Goal: Book appointment/travel/reservation

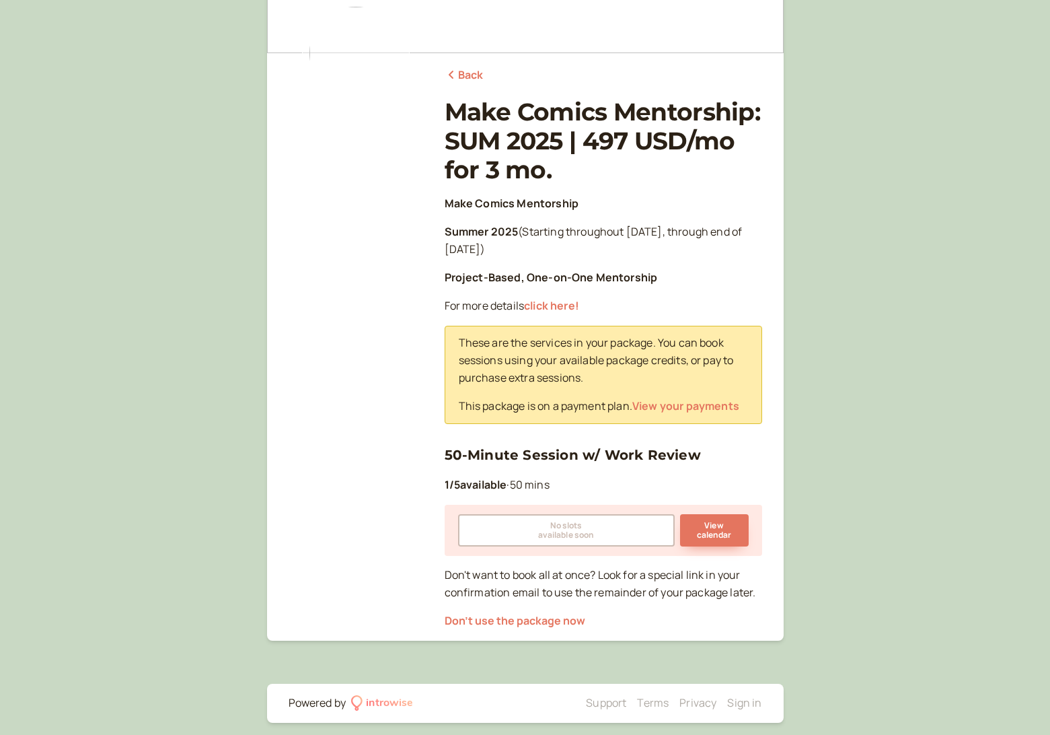
scroll to position [113, 0]
click at [719, 533] on button "View calendar" at bounding box center [714, 531] width 69 height 32
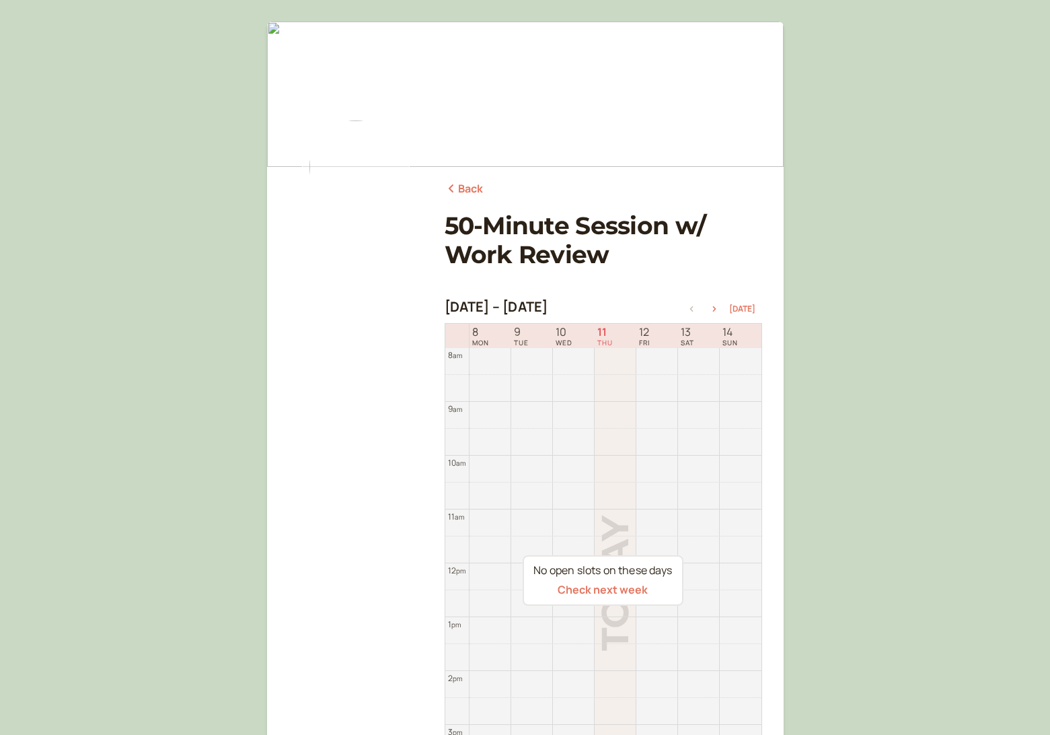
scroll to position [149, 0]
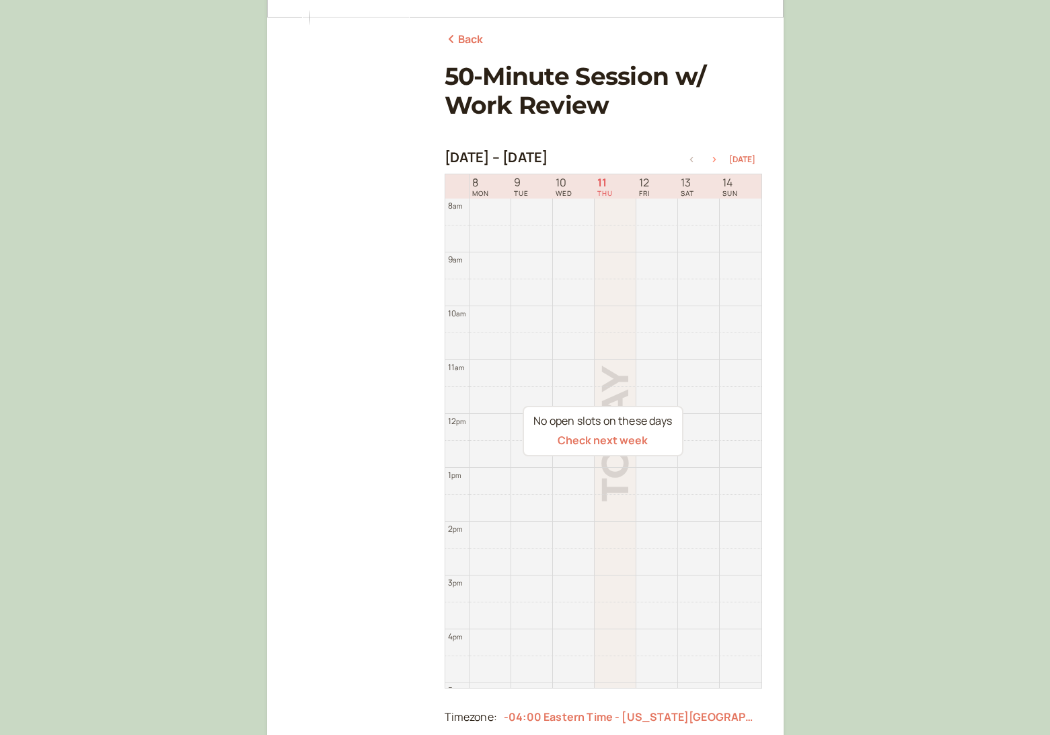
click at [716, 159] on icon "button" at bounding box center [714, 159] width 16 height 5
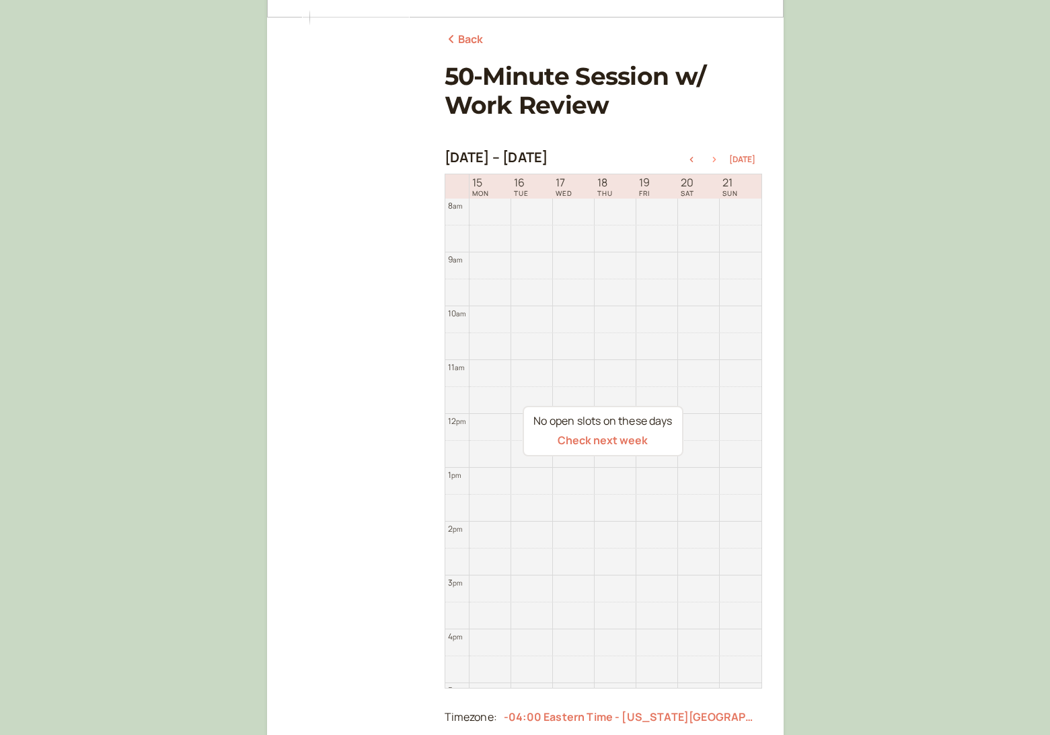
click at [716, 159] on icon "button" at bounding box center [714, 159] width 16 height 5
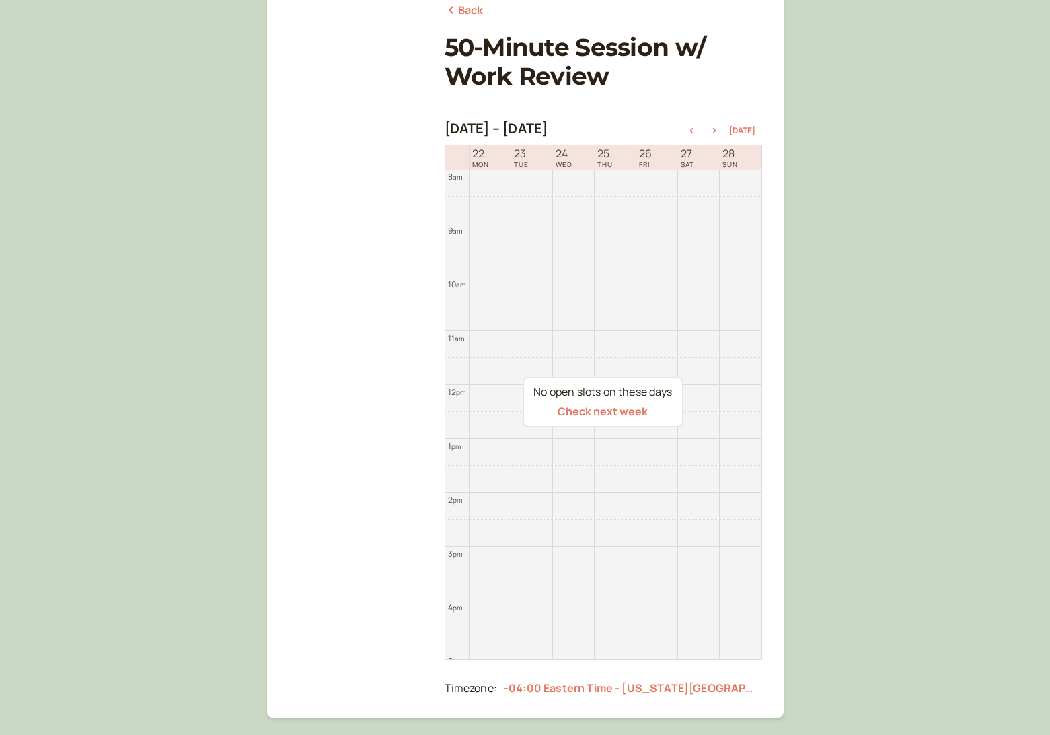
scroll to position [126, 0]
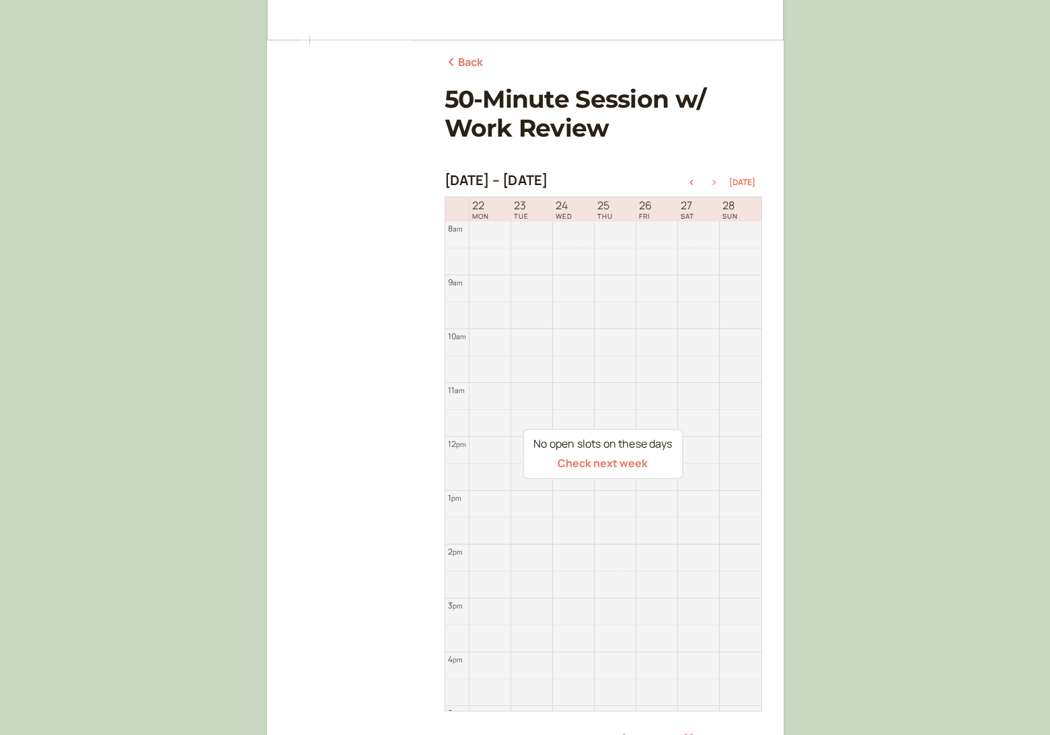
click at [717, 180] on icon "button" at bounding box center [714, 182] width 16 height 5
click at [692, 180] on icon "button" at bounding box center [692, 182] width 16 height 5
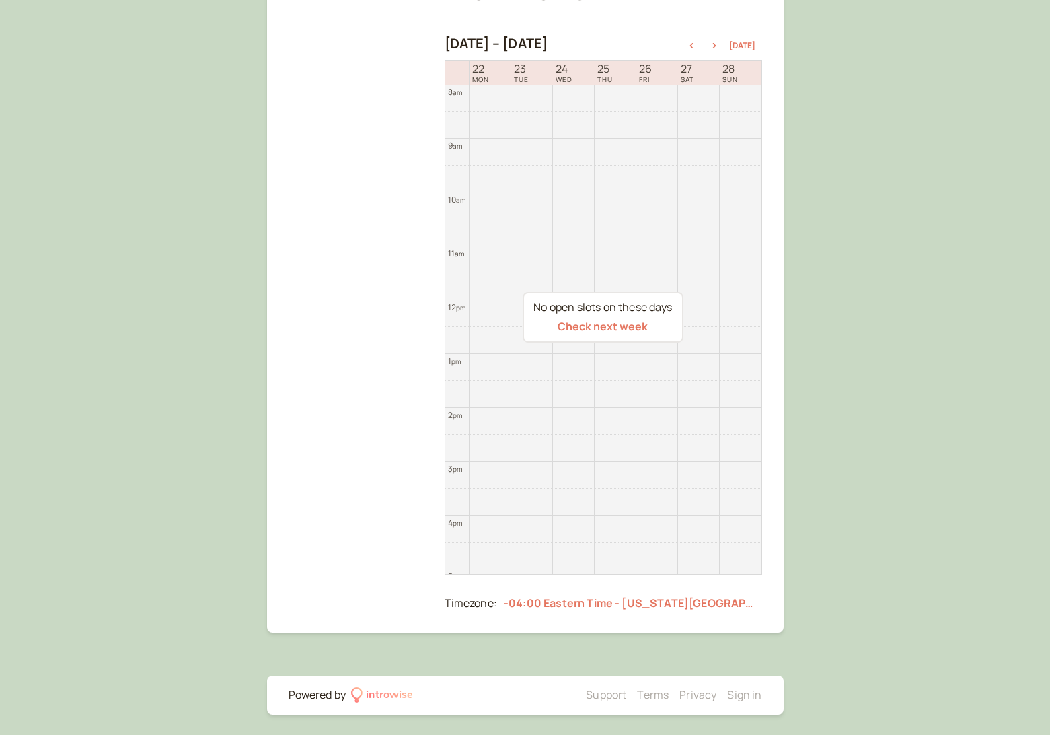
scroll to position [262, 0]
click at [695, 48] on button "button" at bounding box center [692, 46] width 16 height 9
click at [696, 48] on button "button" at bounding box center [692, 46] width 16 height 9
click at [610, 324] on button "Check next week" at bounding box center [603, 327] width 90 height 12
